Goal: Transaction & Acquisition: Purchase product/service

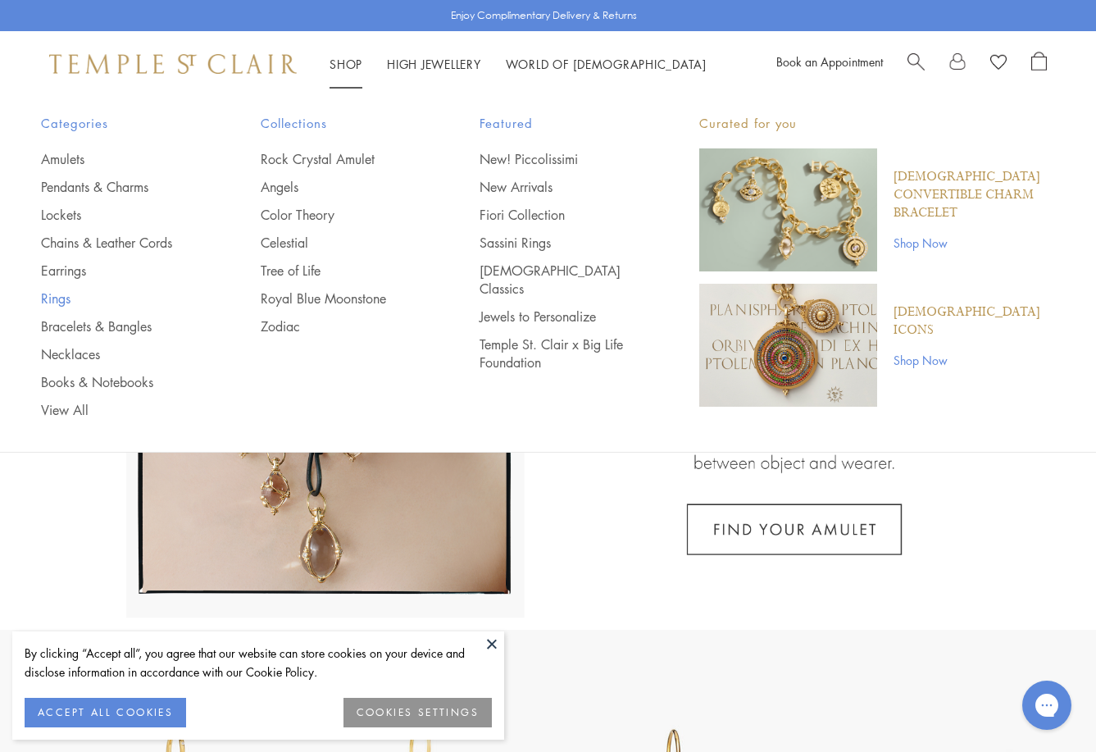
click at [56, 299] on link "Rings" at bounding box center [118, 298] width 154 height 18
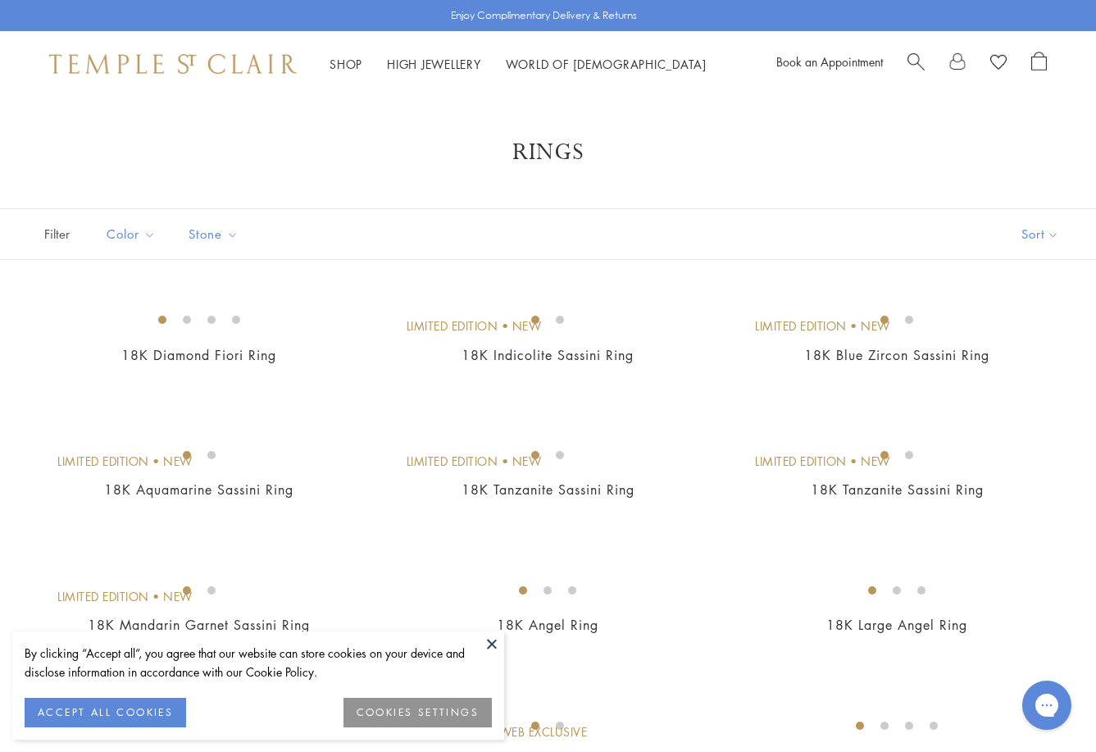
click at [495, 643] on button at bounding box center [492, 643] width 25 height 25
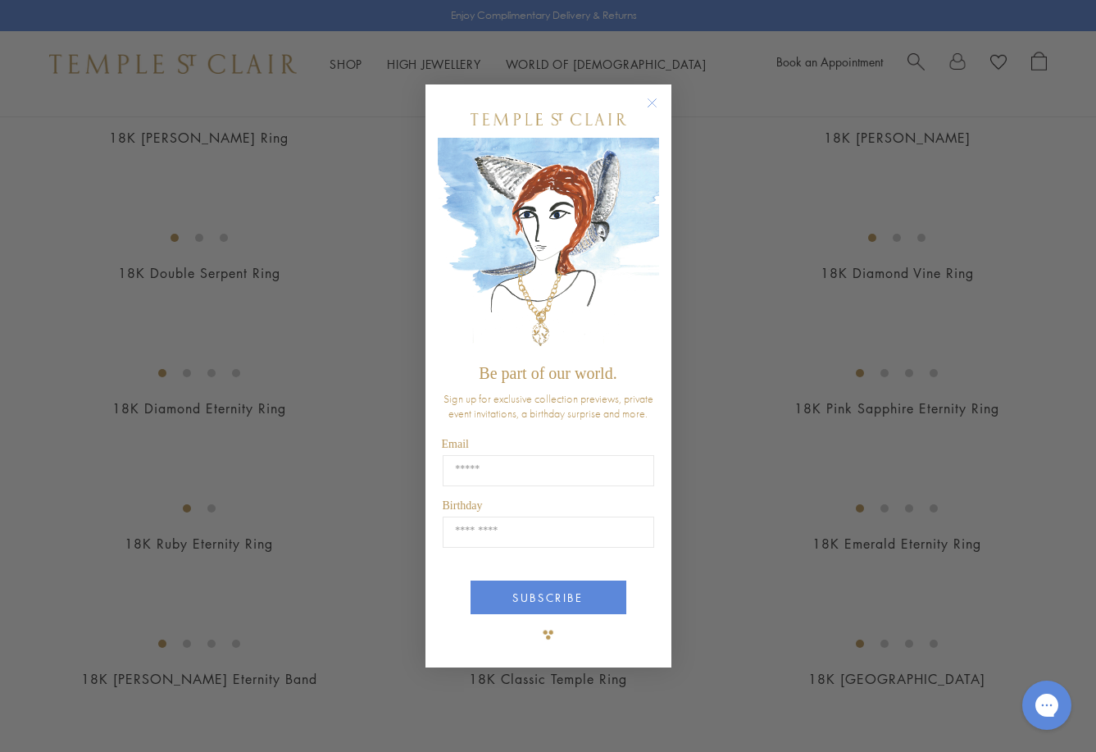
scroll to position [1724, 0]
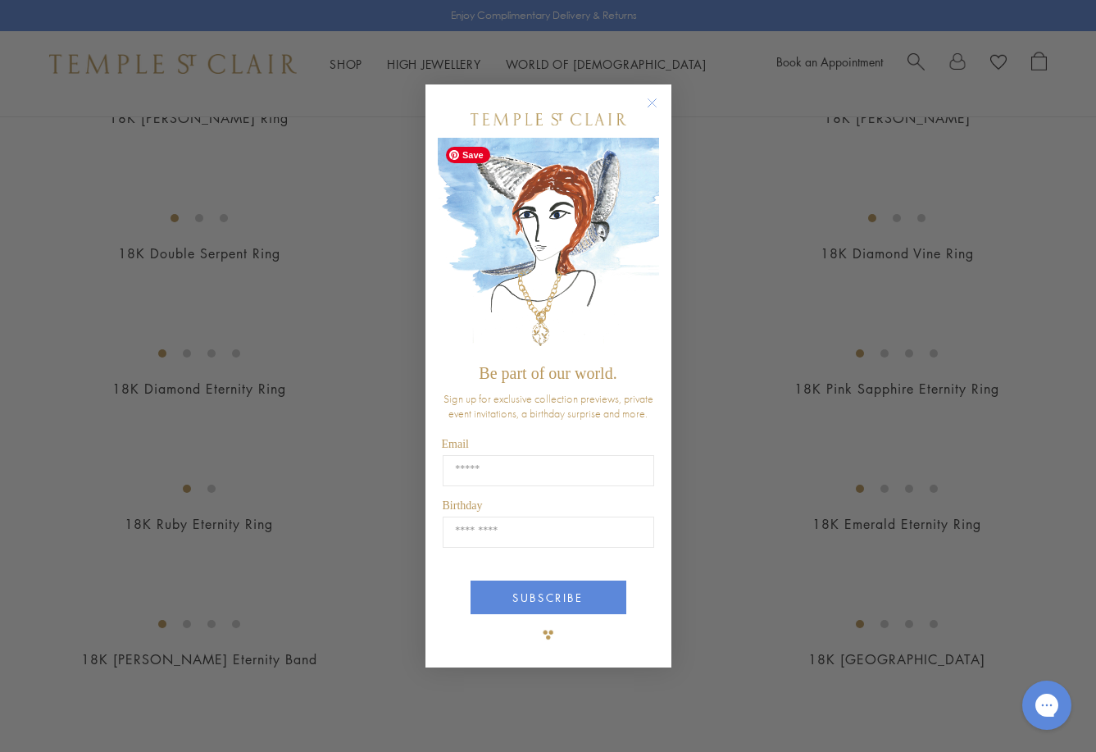
click at [652, 96] on circle "Close dialog" at bounding box center [652, 103] width 20 height 20
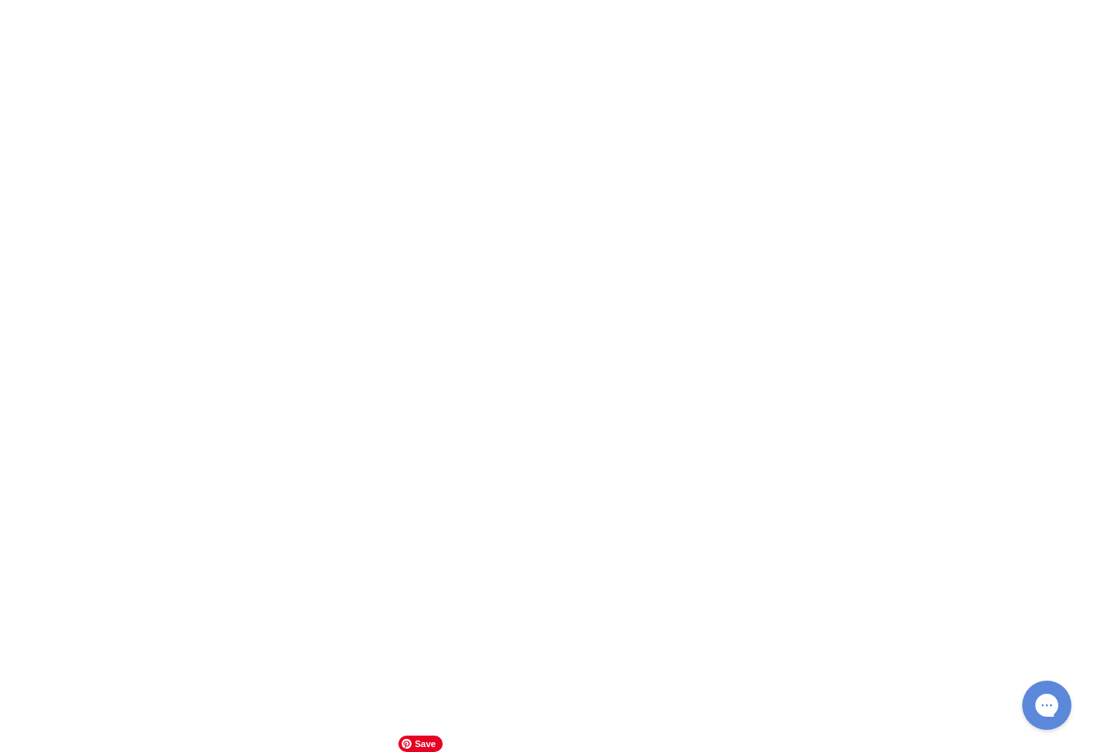
scroll to position [6870, 0]
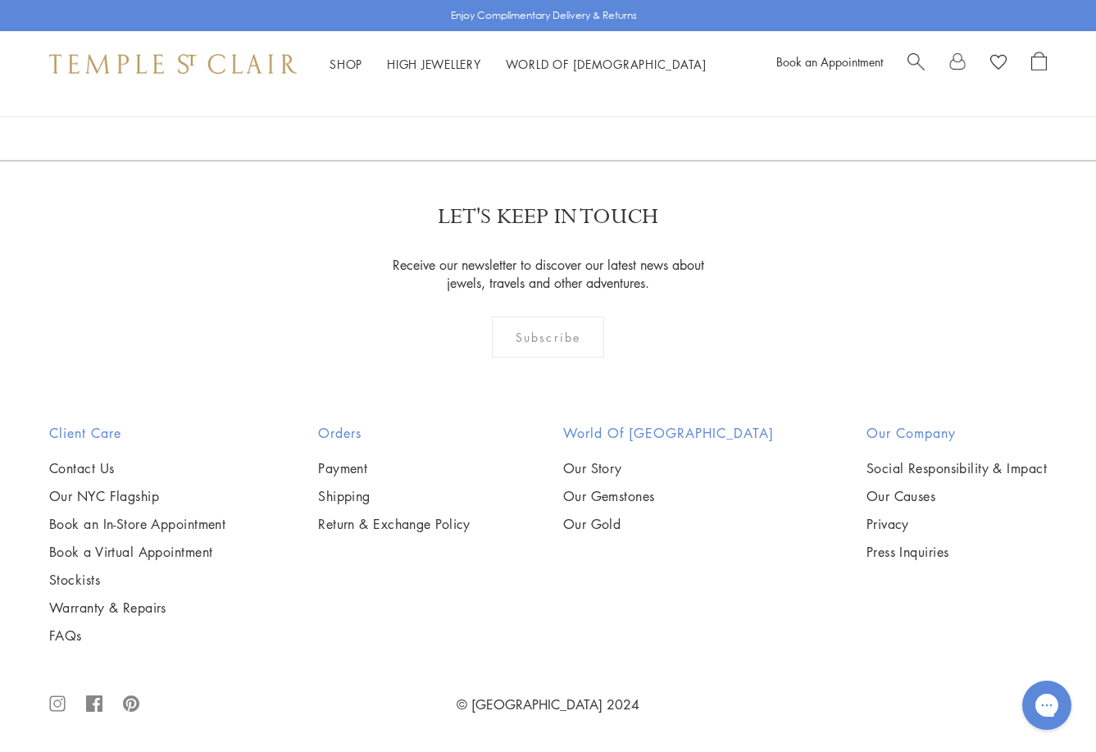
click at [551, 94] on link "2" at bounding box center [549, 71] width 54 height 45
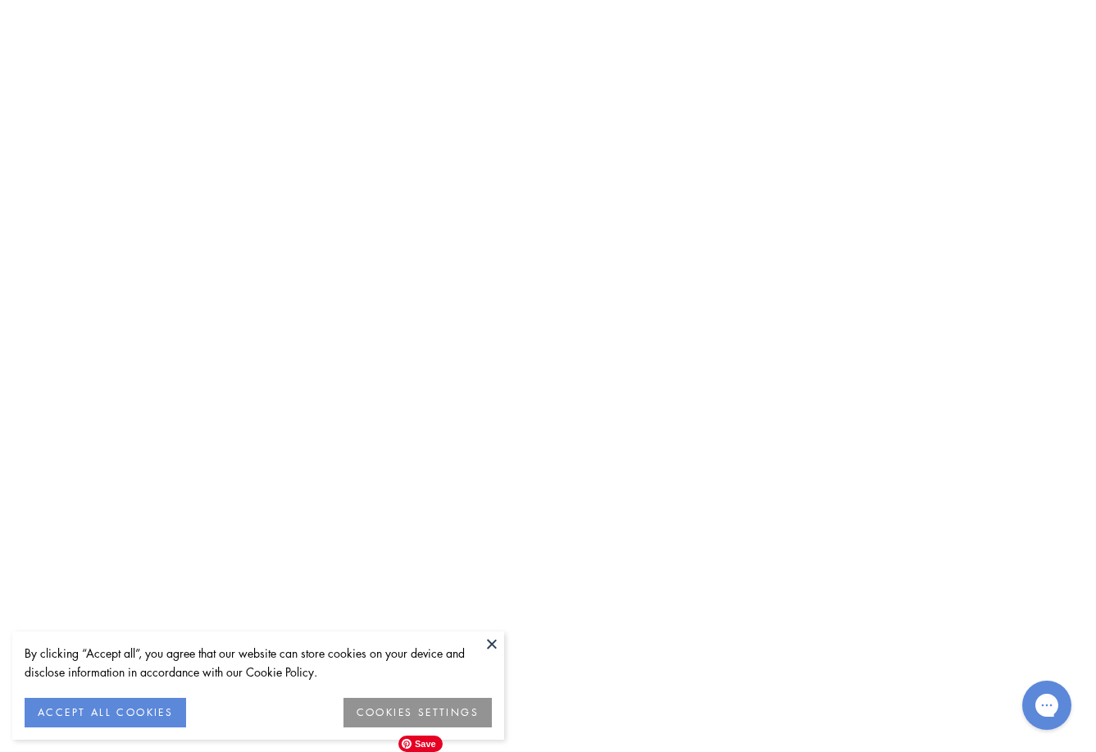
scroll to position [3536, 0]
